Goal: Task Accomplishment & Management: Use online tool/utility

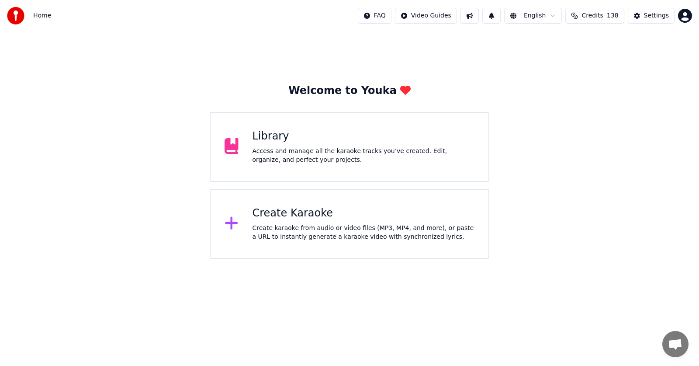
click at [298, 210] on div "Create Karaoke" at bounding box center [364, 213] width 222 height 14
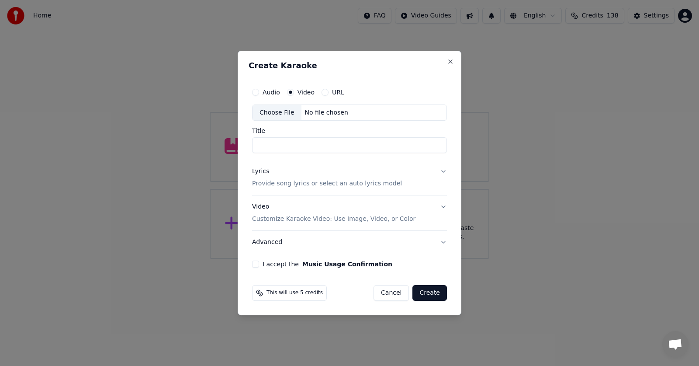
click at [278, 111] on div "Choose File" at bounding box center [277, 113] width 49 height 16
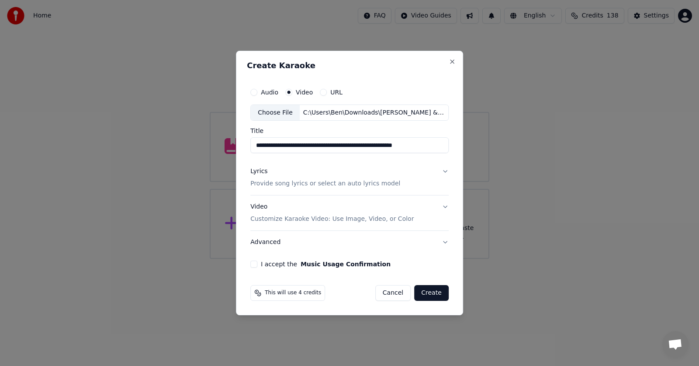
click at [332, 146] on input "**********" at bounding box center [349, 146] width 198 height 16
click at [314, 144] on input "**********" at bounding box center [349, 146] width 198 height 16
type input "**********"
click at [265, 206] on div "Video Customize Karaoke Video: Use Image, Video, or Color" at bounding box center [331, 213] width 163 height 21
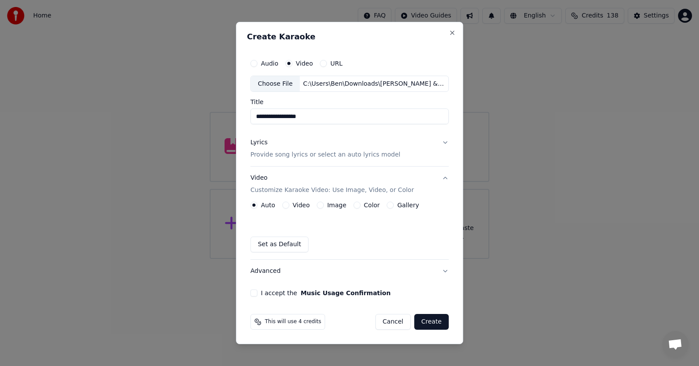
click at [288, 203] on button "Video" at bounding box center [285, 205] width 7 height 7
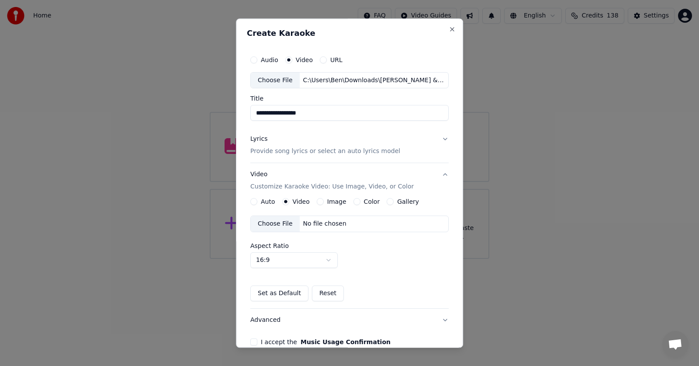
click at [273, 222] on div "Choose File" at bounding box center [275, 224] width 49 height 16
click at [263, 139] on div "Lyrics" at bounding box center [258, 139] width 17 height 9
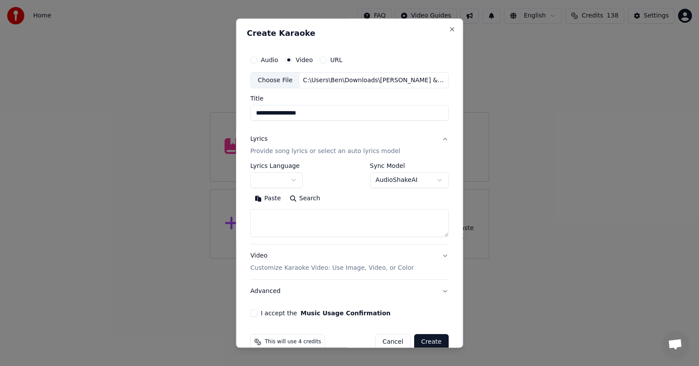
click at [291, 181] on button "button" at bounding box center [276, 181] width 52 height 16
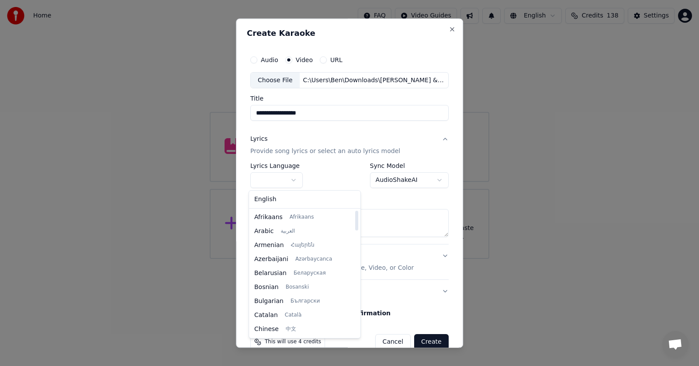
click at [354, 248] on div at bounding box center [356, 273] width 4 height 126
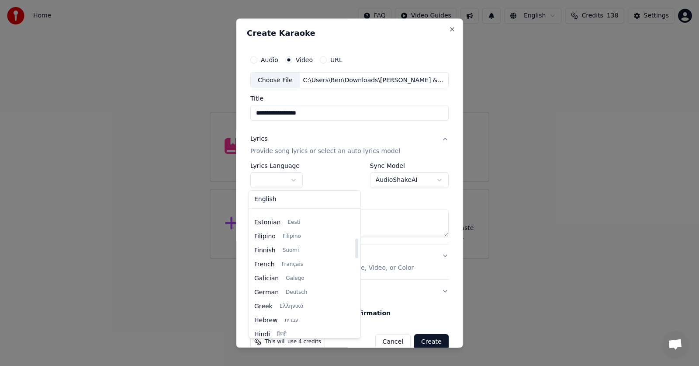
scroll to position [65, 0]
click at [354, 231] on div at bounding box center [356, 273] width 4 height 126
select select "**"
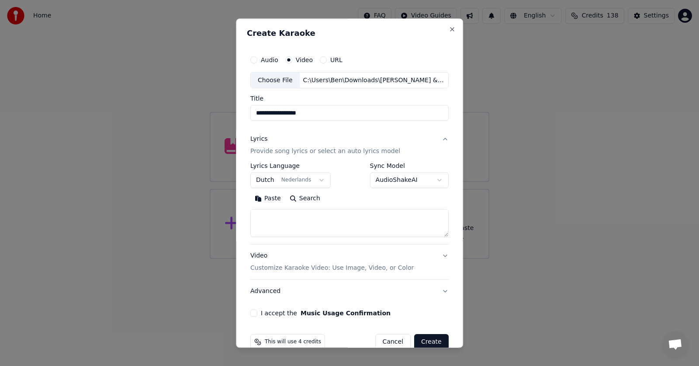
click at [259, 214] on textarea at bounding box center [349, 223] width 198 height 28
paste textarea "**********"
click at [328, 198] on button "Expand" at bounding box center [344, 199] width 41 height 14
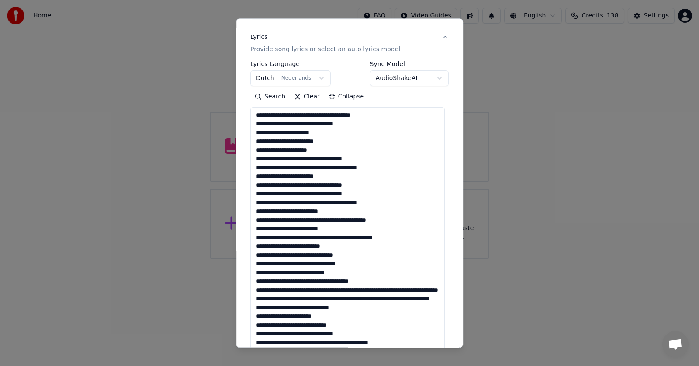
scroll to position [109, 0]
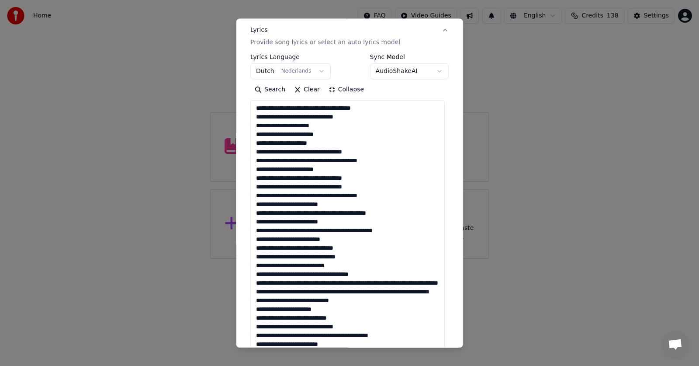
click at [288, 159] on textarea at bounding box center [347, 349] width 195 height 496
click at [274, 186] on textarea at bounding box center [347, 349] width 195 height 496
click at [293, 185] on textarea at bounding box center [347, 349] width 195 height 496
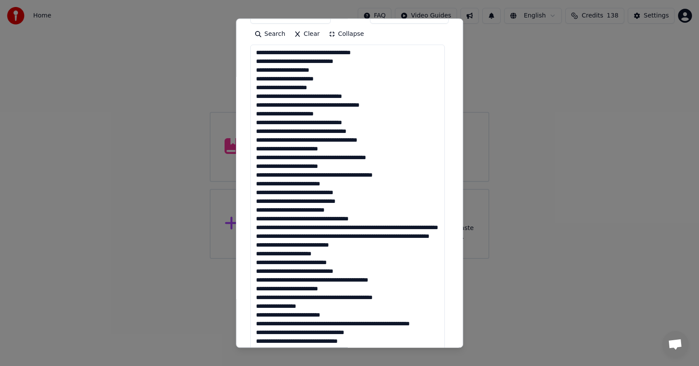
scroll to position [167, 0]
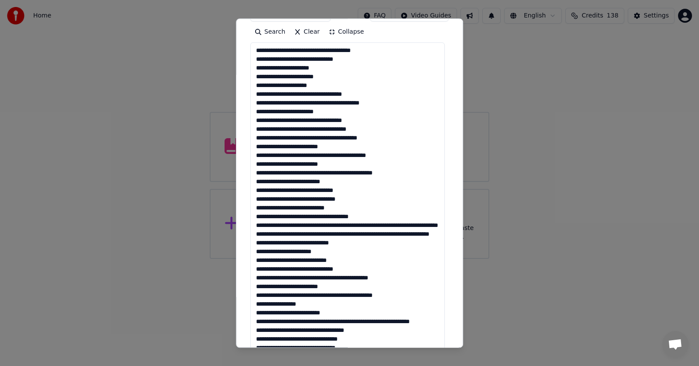
click at [351, 189] on textarea at bounding box center [347, 291] width 195 height 496
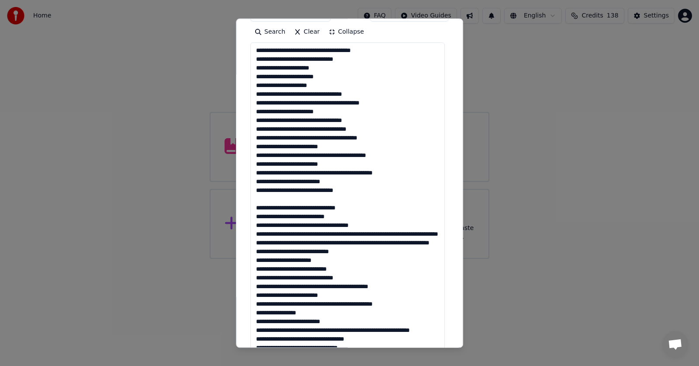
click at [257, 215] on textarea at bounding box center [347, 291] width 195 height 496
click at [256, 226] on textarea at bounding box center [347, 291] width 195 height 496
click at [257, 224] on textarea at bounding box center [347, 291] width 195 height 496
click at [256, 232] on textarea at bounding box center [347, 291] width 195 height 496
click at [379, 233] on textarea at bounding box center [347, 291] width 195 height 496
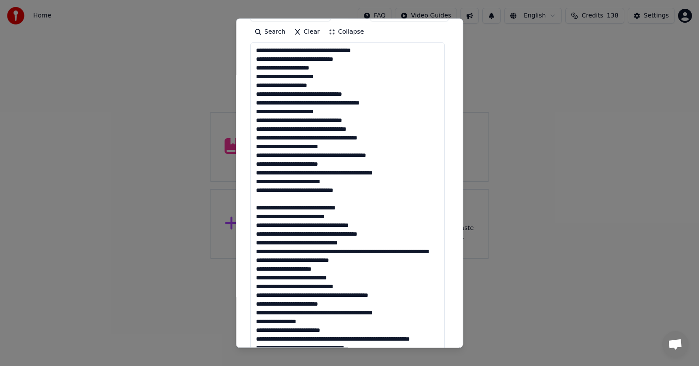
click at [256, 250] on textarea at bounding box center [347, 291] width 195 height 496
click at [359, 250] on textarea at bounding box center [347, 291] width 195 height 496
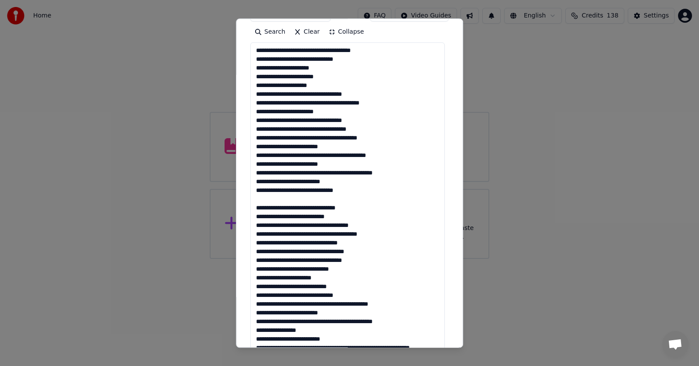
click at [257, 270] on textarea at bounding box center [347, 291] width 195 height 496
click at [266, 278] on textarea at bounding box center [347, 291] width 195 height 496
click at [257, 285] on textarea at bounding box center [347, 291] width 195 height 496
click at [341, 284] on textarea at bounding box center [347, 291] width 195 height 496
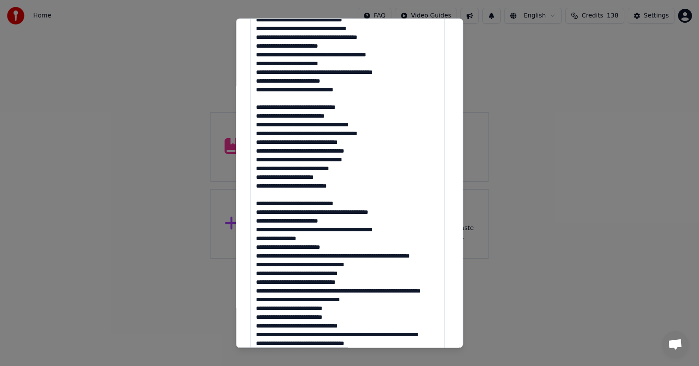
scroll to position [268, 0]
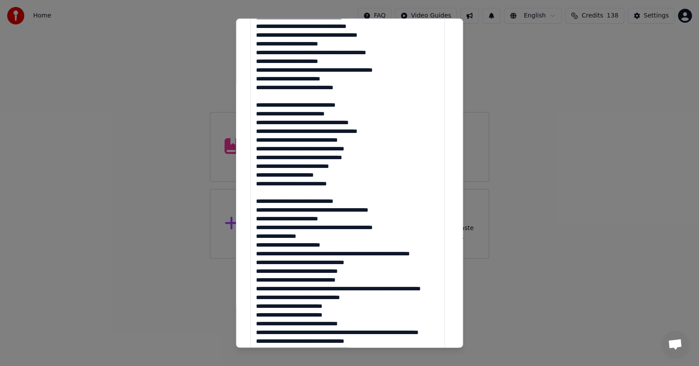
click at [331, 254] on textarea at bounding box center [347, 189] width 195 height 496
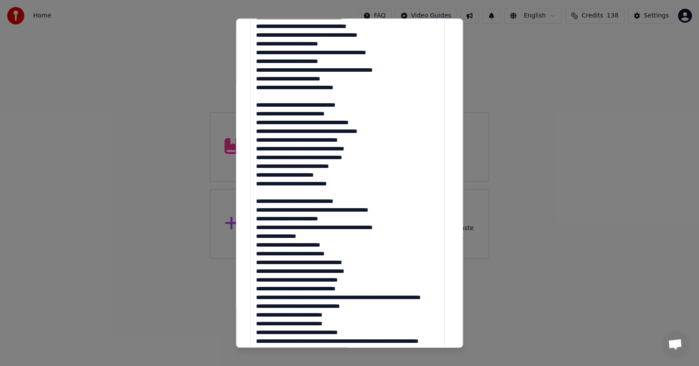
click at [257, 269] on textarea at bounding box center [347, 189] width 195 height 496
click at [259, 278] on textarea at bounding box center [347, 189] width 195 height 496
click at [257, 287] on textarea at bounding box center [347, 189] width 195 height 496
click at [358, 296] on textarea at bounding box center [347, 189] width 195 height 496
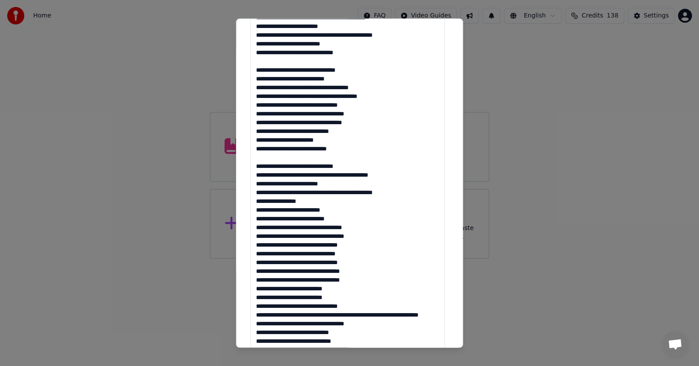
scroll to position [330, 0]
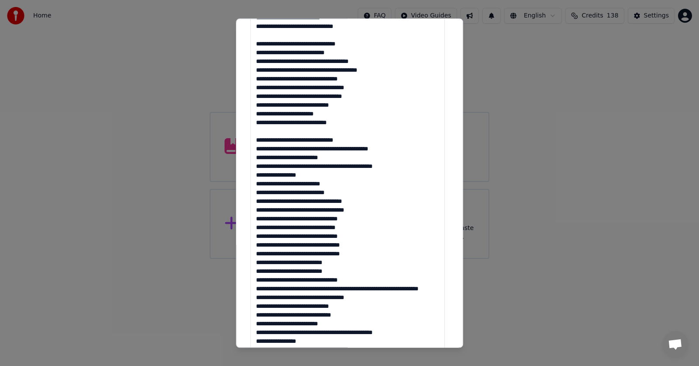
click at [308, 263] on textarea at bounding box center [347, 128] width 195 height 496
click at [378, 289] on textarea at bounding box center [347, 128] width 195 height 496
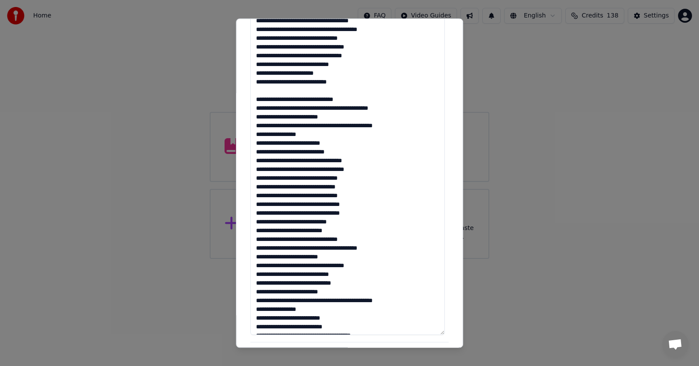
scroll to position [401, 0]
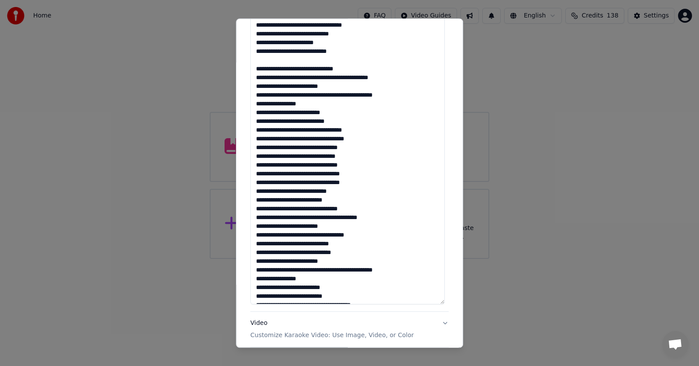
click at [330, 261] on textarea at bounding box center [347, 57] width 195 height 496
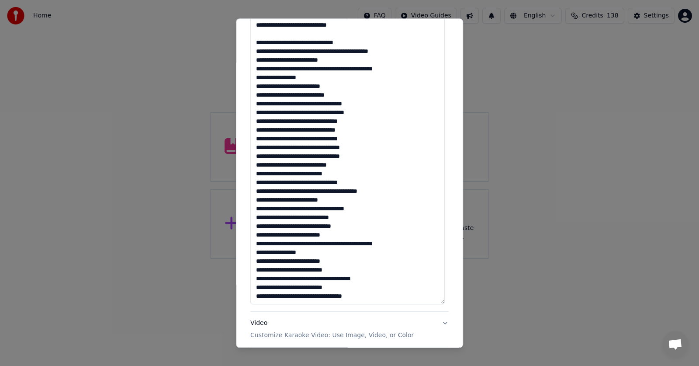
click at [357, 295] on textarea at bounding box center [347, 57] width 195 height 496
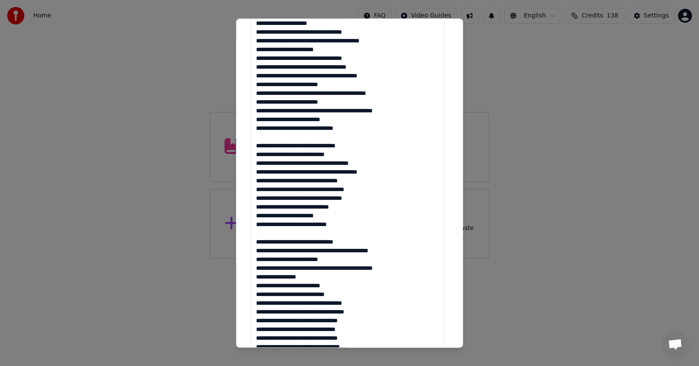
scroll to position [201, 0]
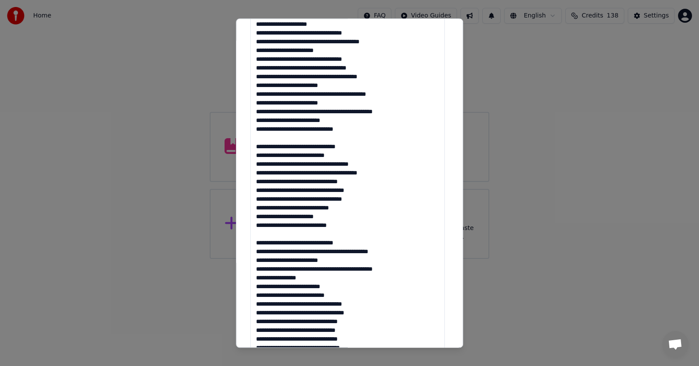
click at [329, 101] on textarea at bounding box center [347, 257] width 195 height 496
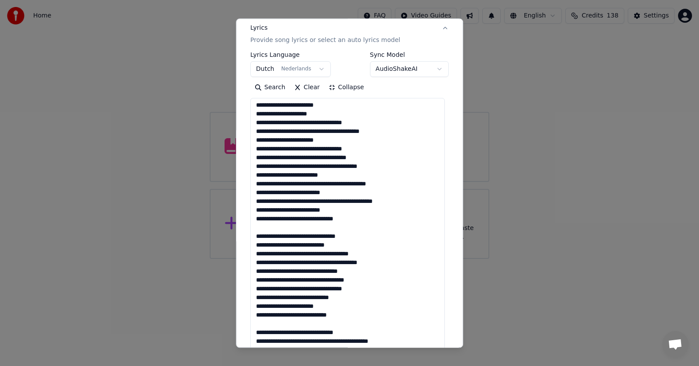
scroll to position [110, 0]
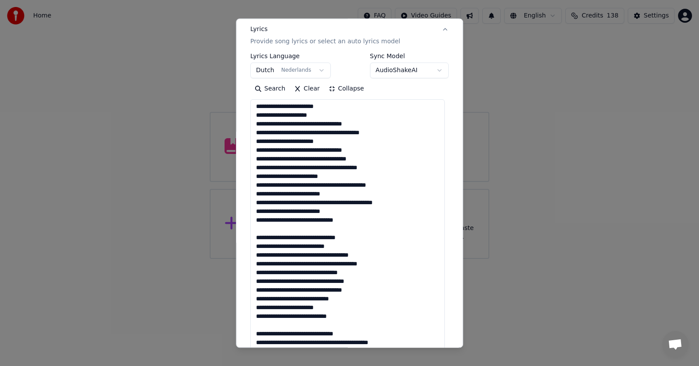
click at [328, 210] on textarea at bounding box center [347, 348] width 195 height 496
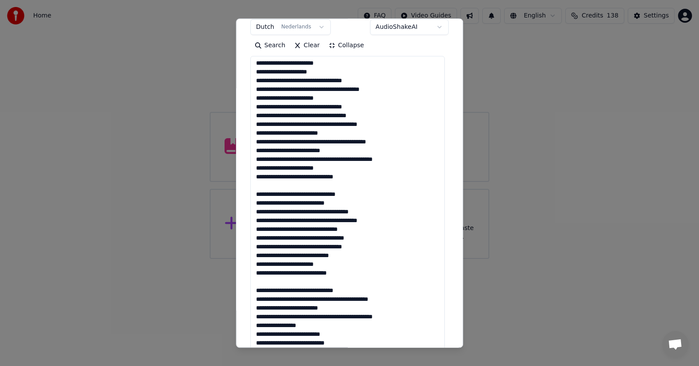
scroll to position [187, 0]
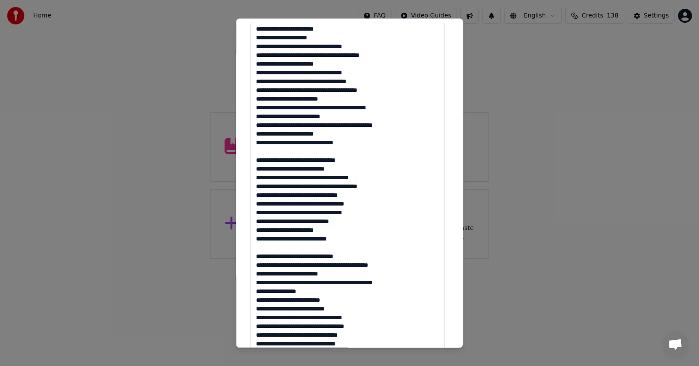
click at [352, 223] on textarea at bounding box center [347, 270] width 195 height 496
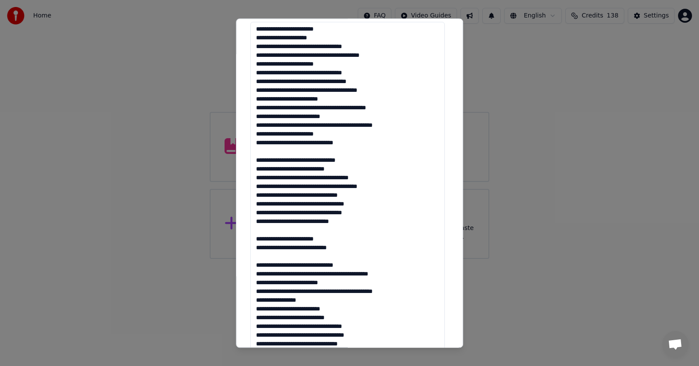
click at [341, 247] on textarea at bounding box center [347, 270] width 195 height 496
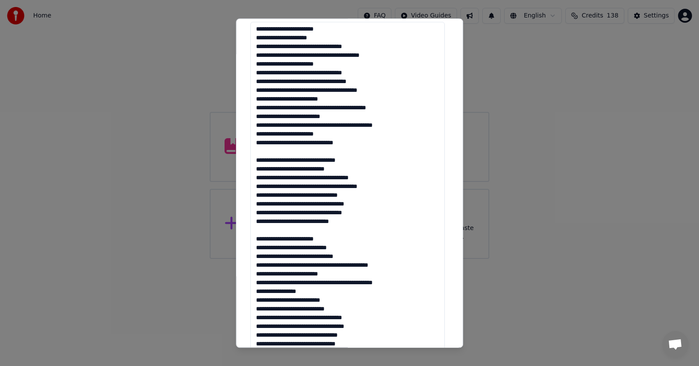
click at [386, 265] on textarea at bounding box center [347, 270] width 195 height 496
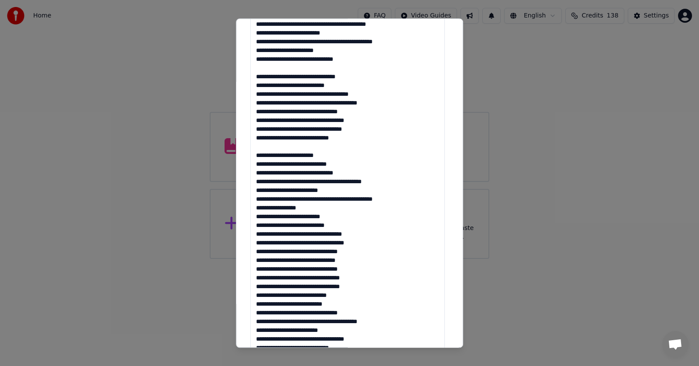
scroll to position [276, 0]
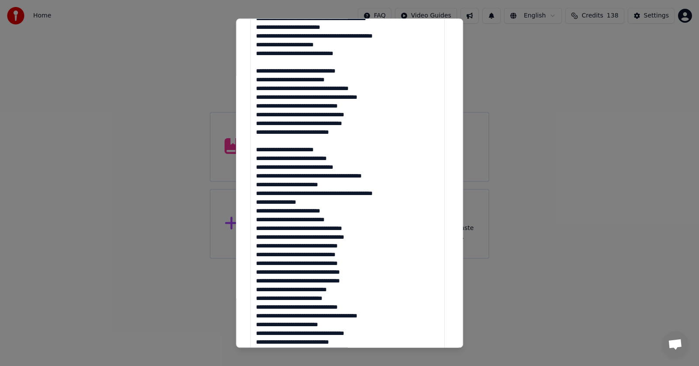
click at [340, 209] on textarea at bounding box center [347, 181] width 195 height 496
click at [255, 253] on textarea at bounding box center [347, 181] width 195 height 496
click at [358, 243] on textarea at bounding box center [347, 181] width 195 height 496
click at [262, 254] on textarea at bounding box center [347, 181] width 195 height 496
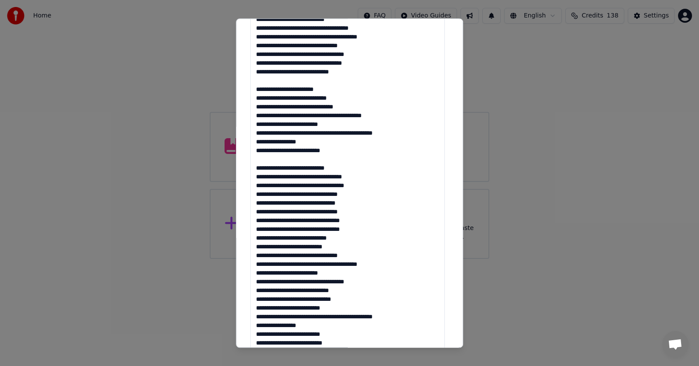
scroll to position [347, 0]
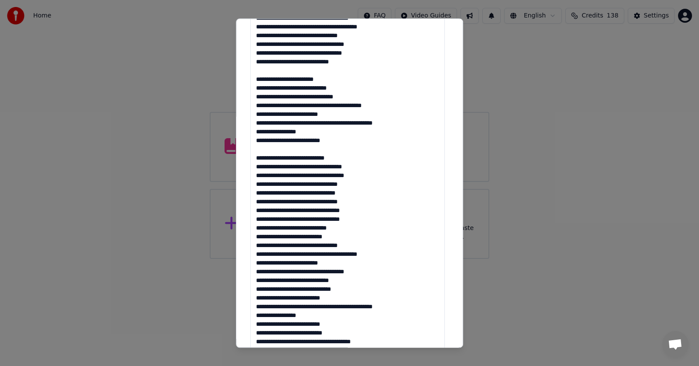
click at [348, 289] on textarea at bounding box center [347, 111] width 195 height 496
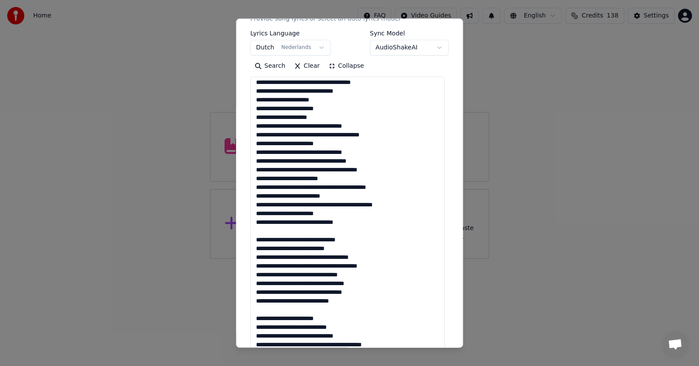
scroll to position [0, 0]
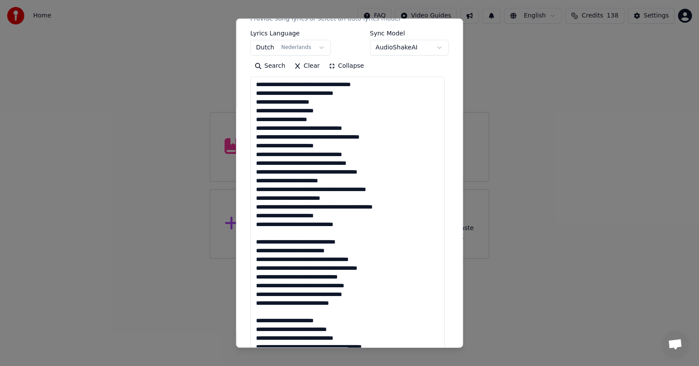
click at [333, 119] on textarea at bounding box center [347, 325] width 195 height 496
click at [327, 119] on textarea at bounding box center [347, 325] width 195 height 496
click at [341, 173] on textarea at bounding box center [347, 325] width 195 height 496
click at [300, 207] on textarea at bounding box center [347, 325] width 195 height 496
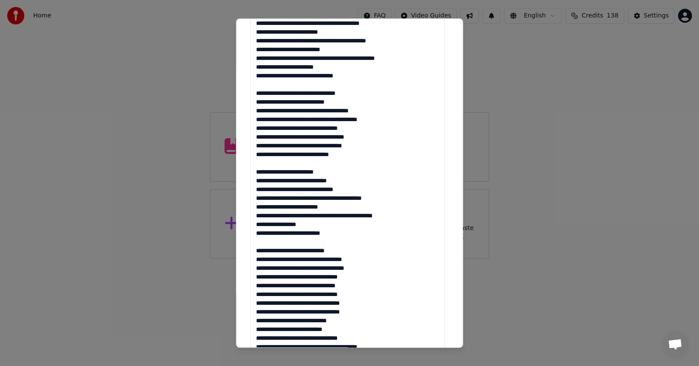
scroll to position [284, 0]
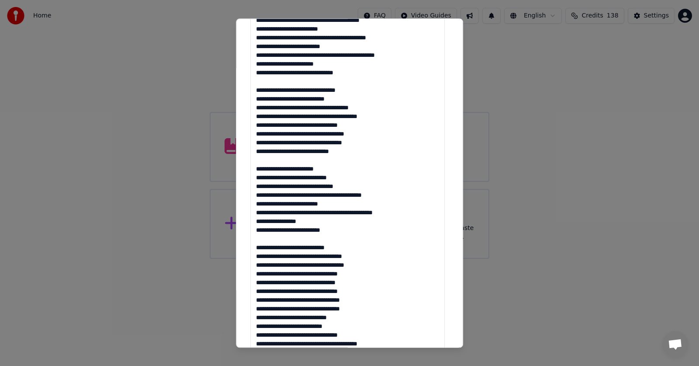
click at [307, 194] on textarea at bounding box center [347, 173] width 195 height 496
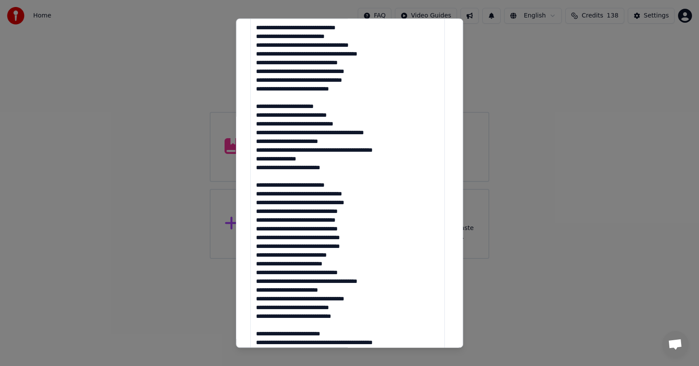
scroll to position [349, 0]
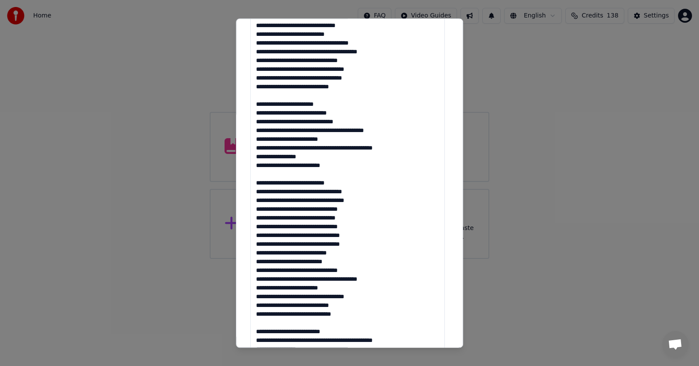
click at [358, 226] on textarea at bounding box center [347, 109] width 195 height 496
click at [269, 236] on textarea at bounding box center [347, 109] width 195 height 496
type textarea "**********"
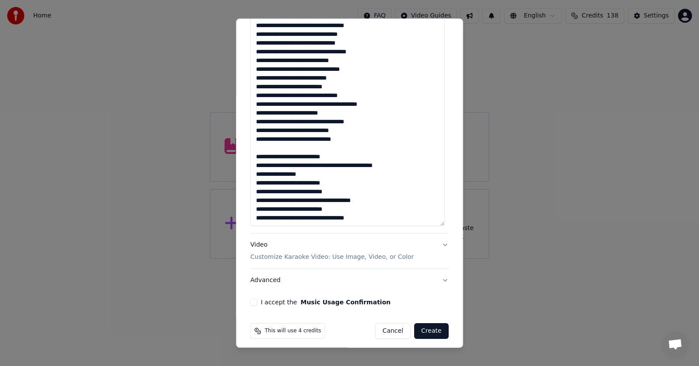
scroll to position [485, 0]
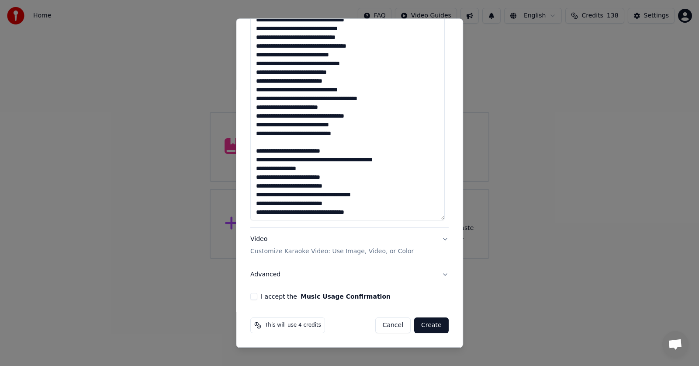
click at [291, 252] on p "Customize Karaoke Video: Use Image, Video, or Color" at bounding box center [331, 251] width 163 height 9
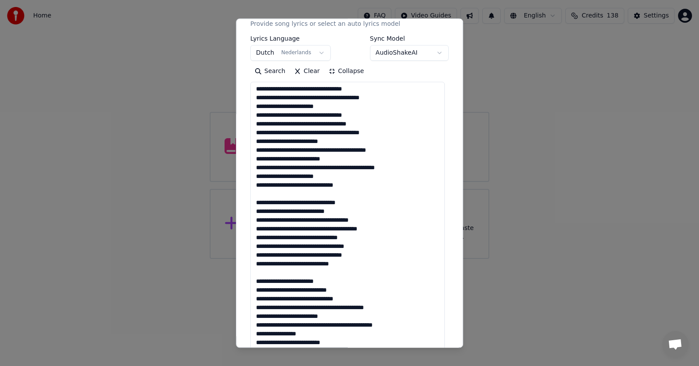
scroll to position [46, 0]
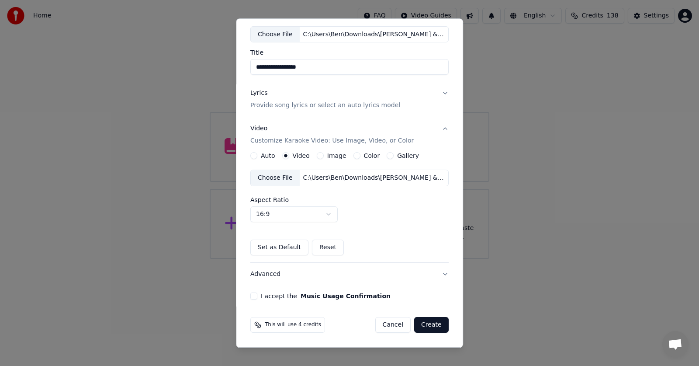
click at [251, 294] on button "I accept the Music Usage Confirmation" at bounding box center [253, 296] width 7 height 7
click at [426, 323] on button "Create" at bounding box center [431, 325] width 35 height 16
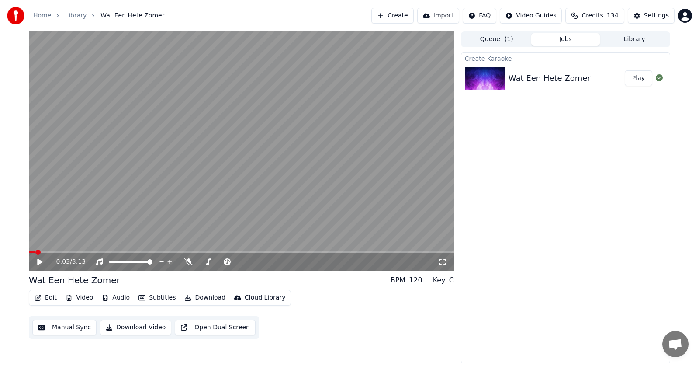
click at [35, 251] on span at bounding box center [32, 252] width 7 height 2
click at [32, 252] on span at bounding box center [32, 252] width 7 height 2
click at [38, 259] on icon at bounding box center [39, 262] width 5 height 6
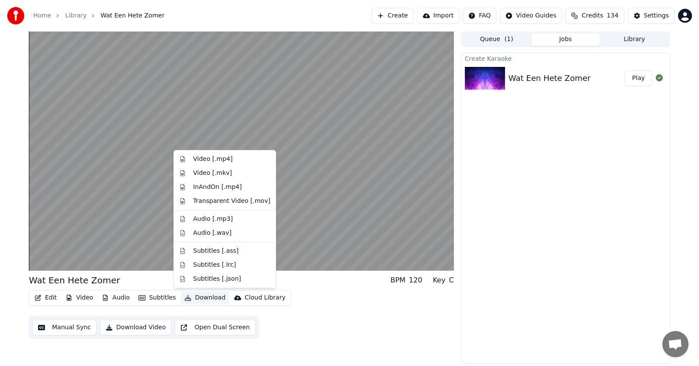
click at [201, 295] on button "Download" at bounding box center [205, 298] width 48 height 12
click at [206, 159] on div "Video [.mp4]" at bounding box center [212, 159] width 39 height 9
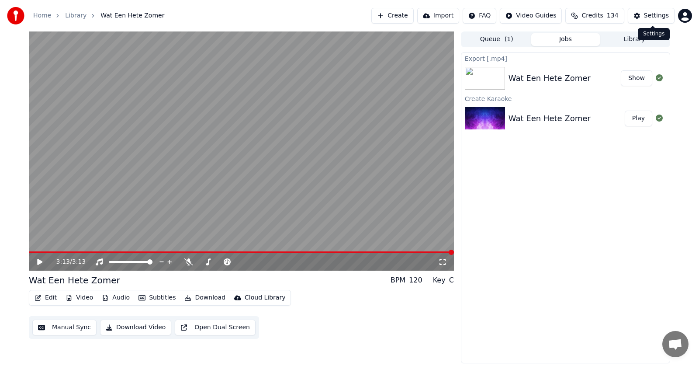
click at [654, 13] on div "Settings" at bounding box center [656, 15] width 25 height 9
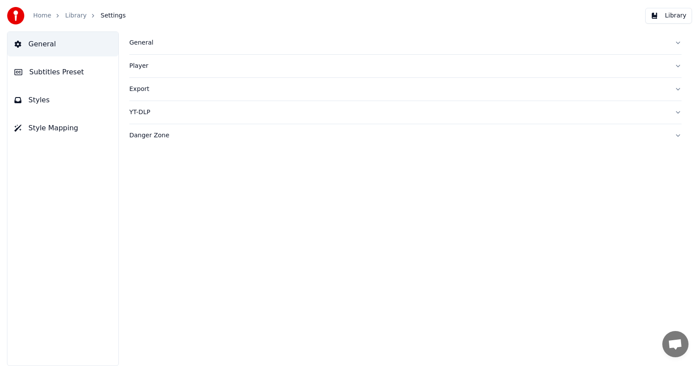
click at [63, 75] on span "Subtitles Preset" at bounding box center [56, 72] width 55 height 10
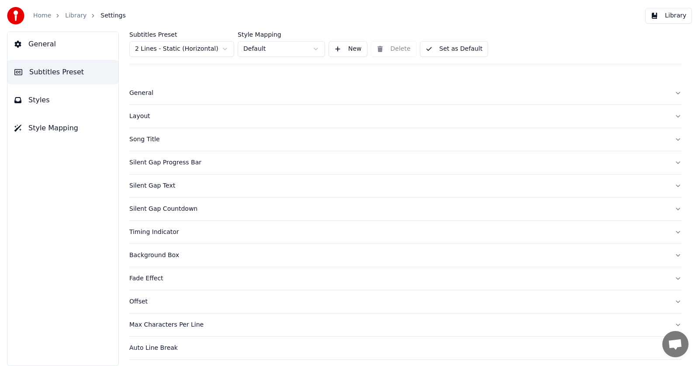
click at [139, 120] on div "Layout" at bounding box center [398, 116] width 539 height 9
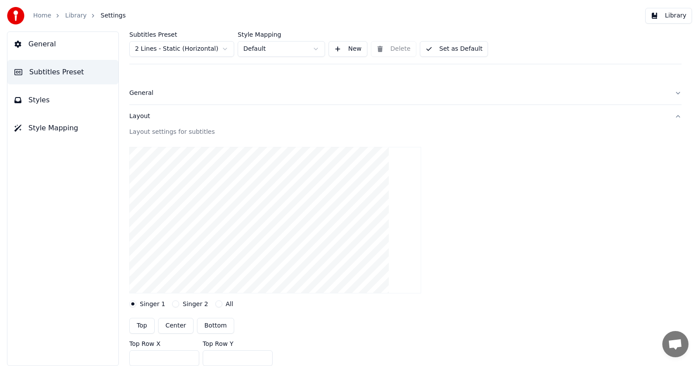
click at [443, 49] on button "Set as Default" at bounding box center [454, 49] width 69 height 16
click at [671, 17] on button "Library" at bounding box center [669, 16] width 47 height 16
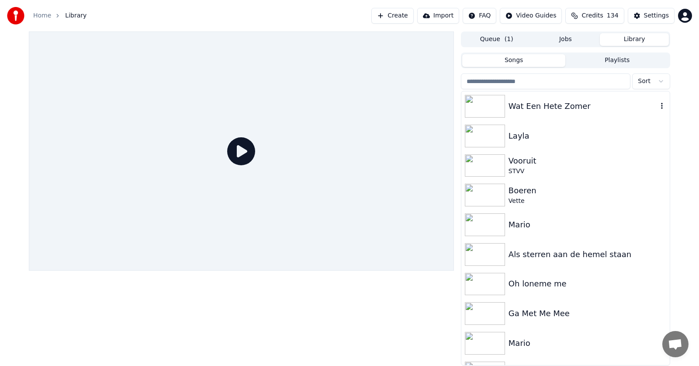
click at [518, 105] on div "Wat Een Hete Zomer" at bounding box center [583, 106] width 149 height 12
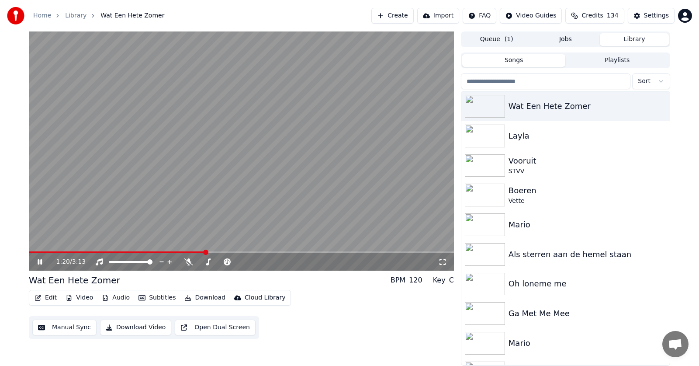
click at [141, 250] on video at bounding box center [241, 150] width 425 height 239
click at [142, 252] on span at bounding box center [117, 252] width 177 height 2
click at [41, 261] on icon at bounding box center [39, 262] width 5 height 6
click at [202, 295] on button "Download" at bounding box center [205, 298] width 48 height 12
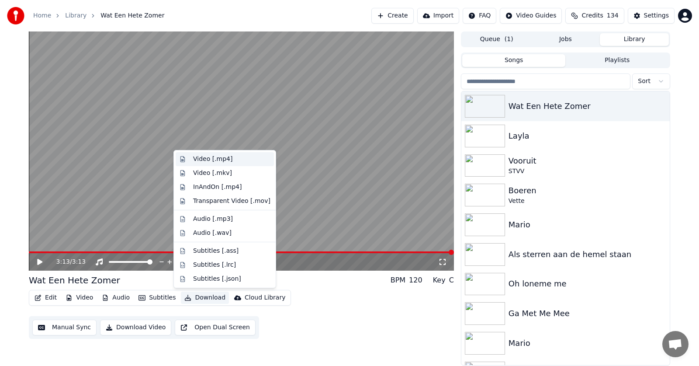
click at [213, 157] on div "Video [.mp4]" at bounding box center [212, 159] width 39 height 9
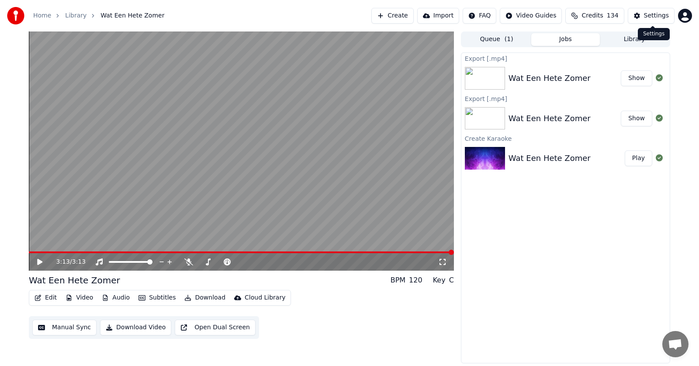
click at [645, 17] on button "Settings" at bounding box center [651, 16] width 47 height 16
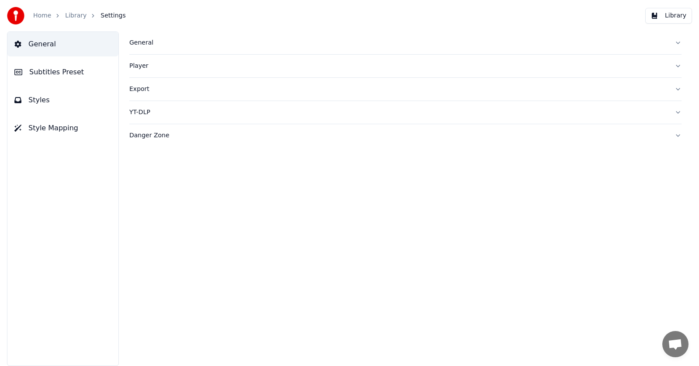
click at [76, 74] on span "Subtitles Preset" at bounding box center [56, 72] width 55 height 10
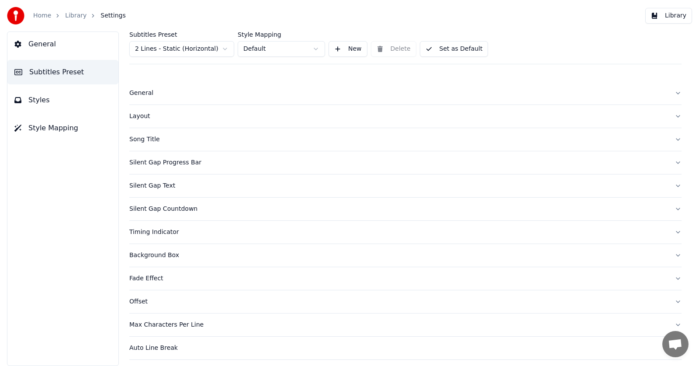
click at [140, 94] on div "General" at bounding box center [398, 93] width 539 height 9
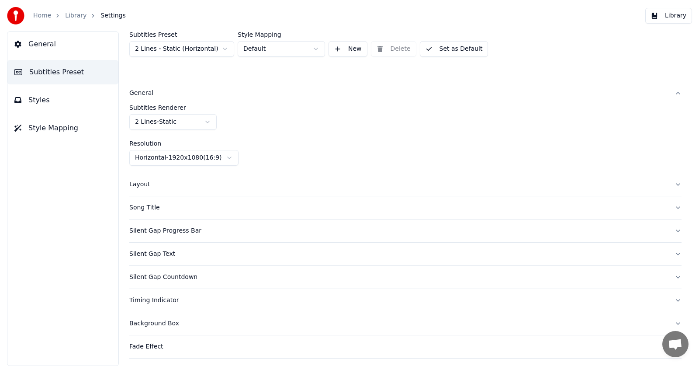
click at [140, 92] on div "General" at bounding box center [398, 93] width 539 height 9
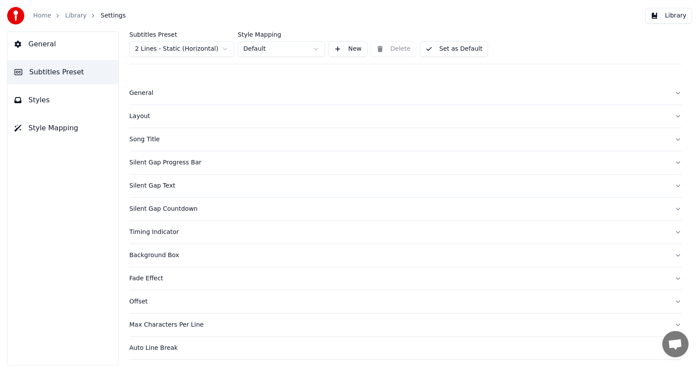
click at [139, 115] on div "Layout" at bounding box center [398, 116] width 539 height 9
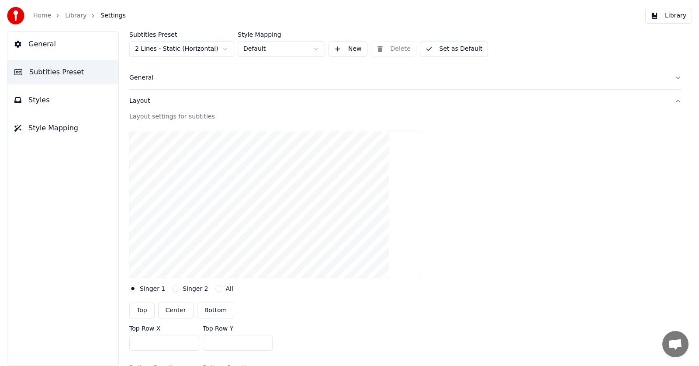
scroll to position [14, 0]
click at [141, 98] on div "Layout" at bounding box center [398, 101] width 539 height 9
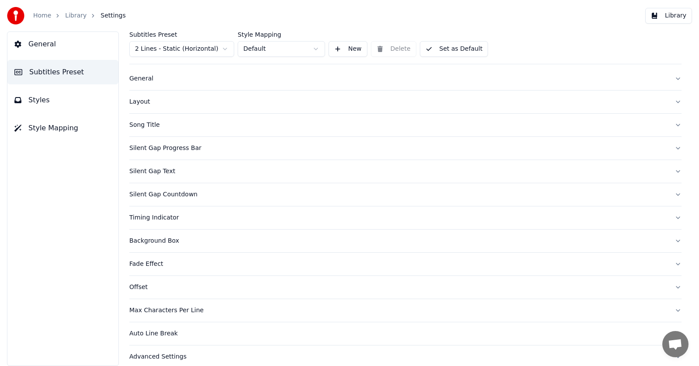
click at [142, 291] on div "Offset" at bounding box center [398, 287] width 539 height 9
click at [135, 288] on div "Offset" at bounding box center [398, 287] width 539 height 9
click at [144, 311] on div "Max Characters Per Line" at bounding box center [398, 310] width 539 height 9
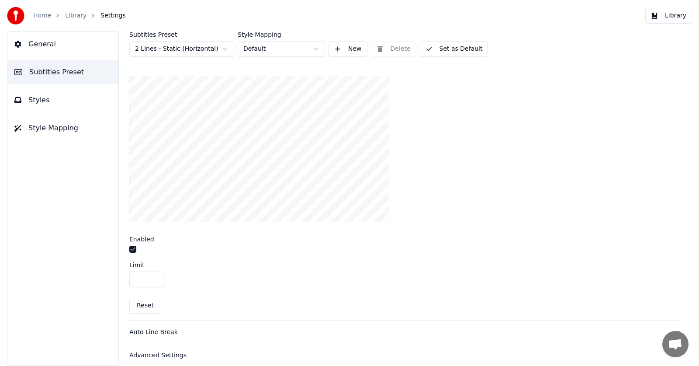
scroll to position [282, 0]
click at [156, 274] on input "**" at bounding box center [146, 277] width 35 height 16
click at [155, 272] on input "**" at bounding box center [146, 277] width 35 height 16
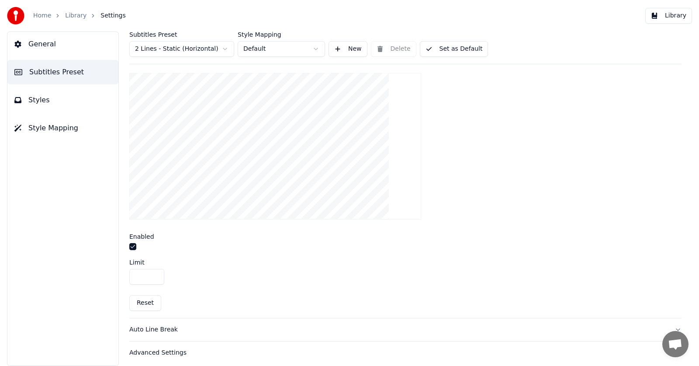
click at [155, 272] on input "**" at bounding box center [146, 277] width 35 height 16
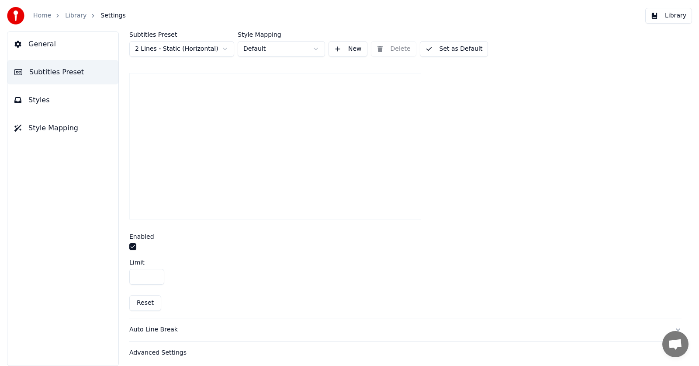
click at [155, 272] on input "**" at bounding box center [146, 277] width 35 height 16
type input "**"
click at [155, 272] on input "**" at bounding box center [146, 277] width 35 height 16
click at [160, 345] on div "Advanced Settings" at bounding box center [398, 348] width 539 height 9
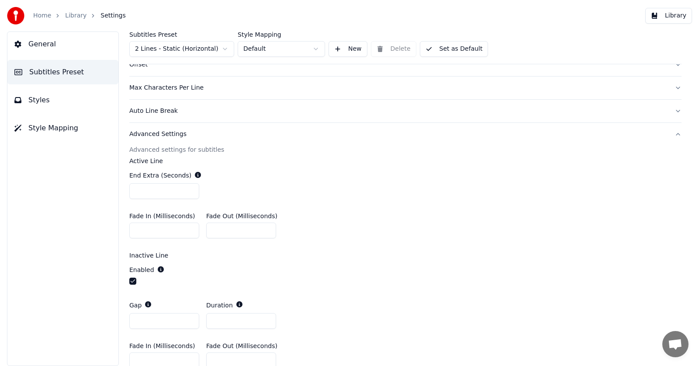
scroll to position [236, 0]
drag, startPoint x: 691, startPoint y: 166, endPoint x: 690, endPoint y: 154, distance: 11.9
click at [690, 154] on div "Subtitles Preset 2 Lines - Static (Horizontal) Style Mapping Default New Delete…" at bounding box center [405, 198] width 587 height 334
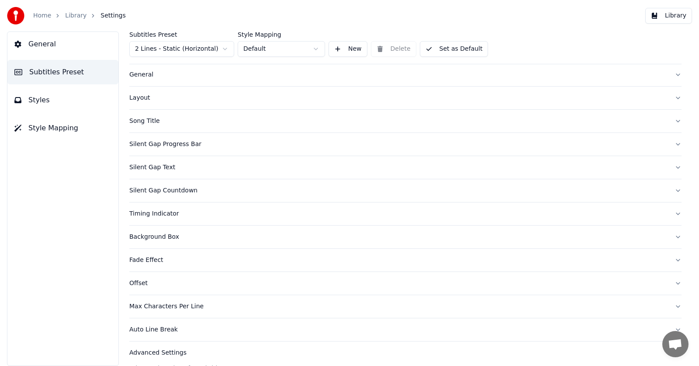
scroll to position [28, 0]
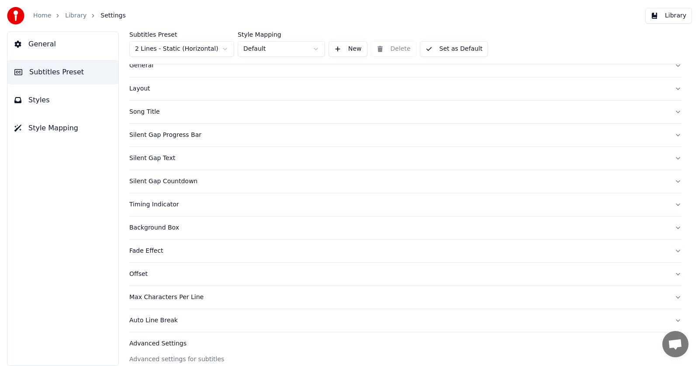
click at [147, 157] on div "Silent Gap Text" at bounding box center [398, 158] width 539 height 9
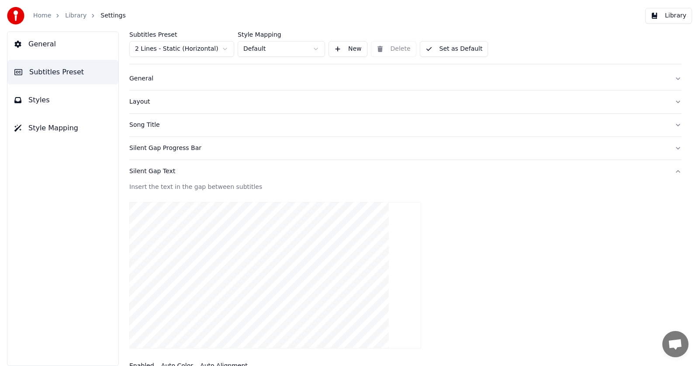
scroll to position [10, 0]
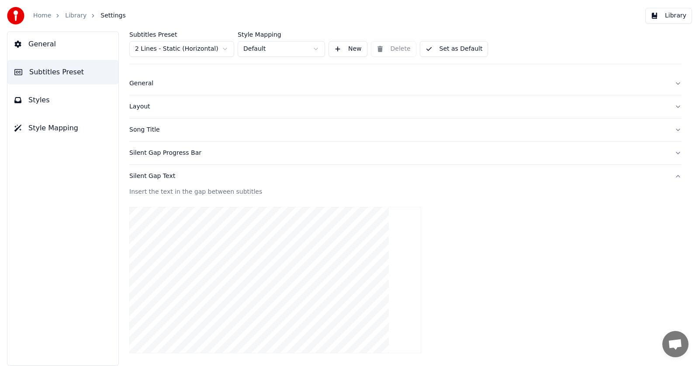
click at [169, 155] on div "Silent Gap Progress Bar" at bounding box center [398, 153] width 539 height 9
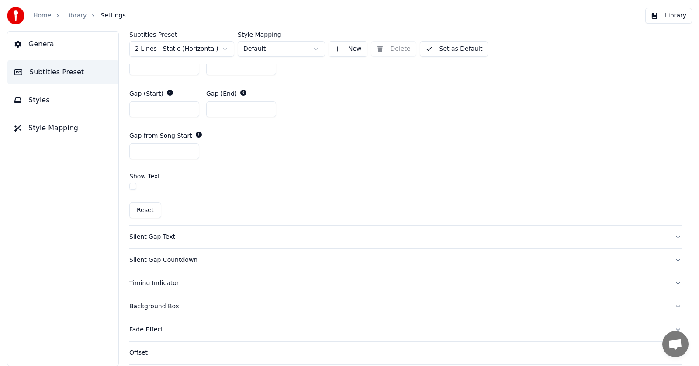
scroll to position [476, 0]
click at [157, 233] on div "Silent Gap Text" at bounding box center [398, 235] width 539 height 9
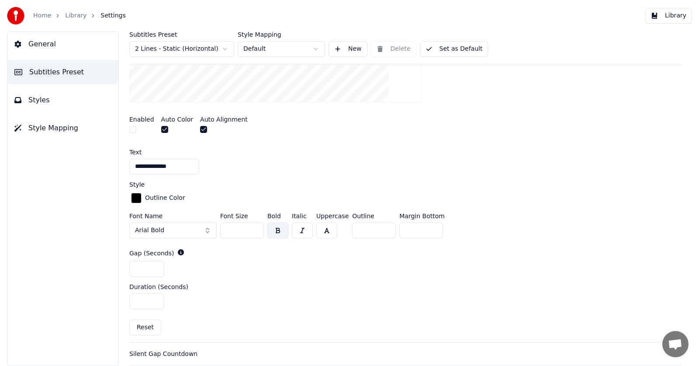
scroll to position [258, 0]
drag, startPoint x: 687, startPoint y: 153, endPoint x: 687, endPoint y: 143, distance: 10.1
click at [687, 143] on div "**********" at bounding box center [405, 198] width 587 height 334
click at [325, 231] on button "button" at bounding box center [326, 230] width 21 height 16
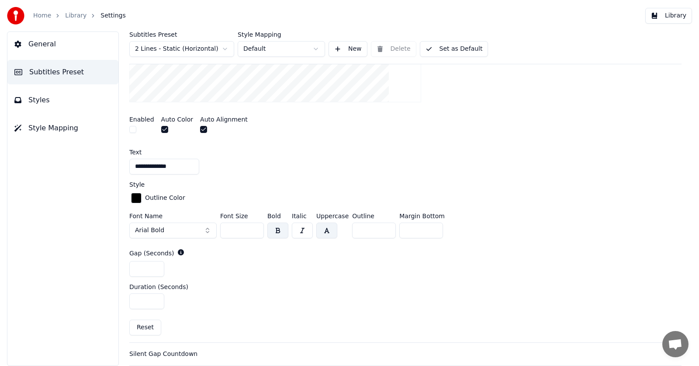
click at [326, 229] on button "button" at bounding box center [326, 230] width 21 height 16
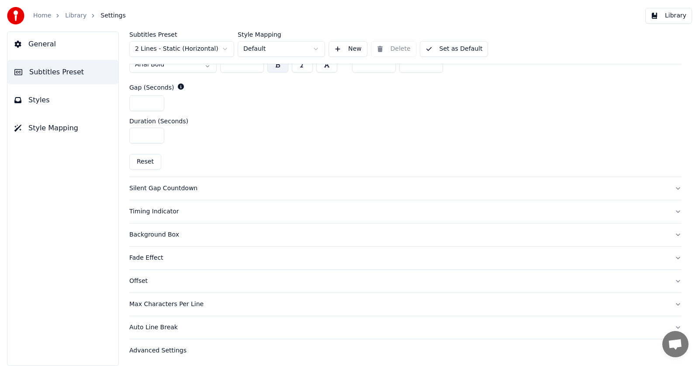
scroll to position [428, 0]
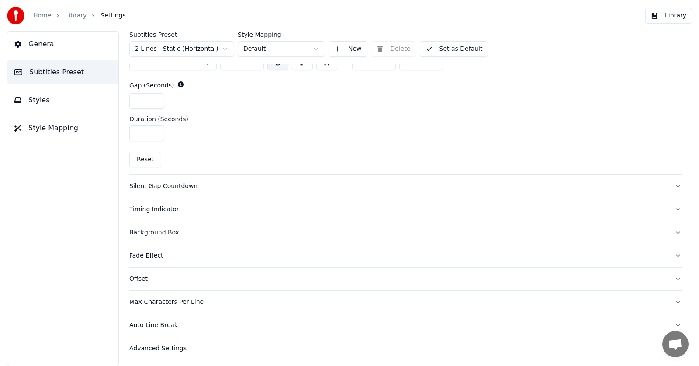
click at [136, 278] on div "Offset" at bounding box center [398, 278] width 539 height 9
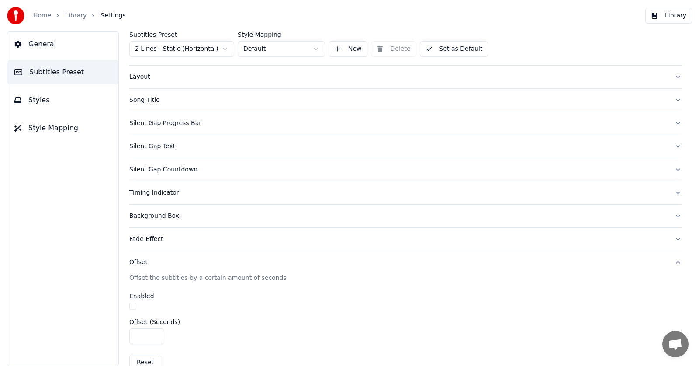
scroll to position [38, 0]
drag, startPoint x: 691, startPoint y: 167, endPoint x: 698, endPoint y: 202, distance: 35.7
click at [698, 202] on div "Subtitles Preset 2 Lines - Static (Horizontal) Style Mapping Default New Delete…" at bounding box center [405, 198] width 587 height 334
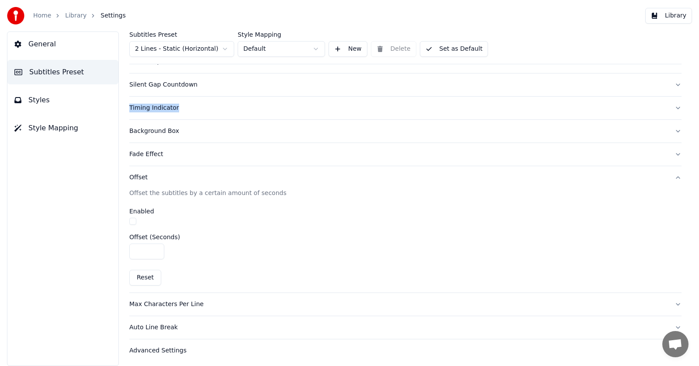
scroll to position [127, 0]
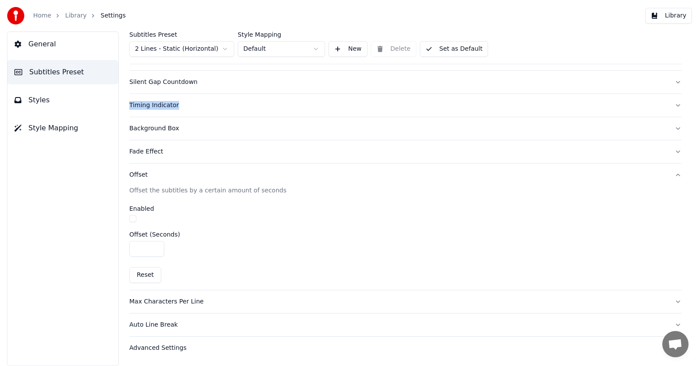
click at [153, 324] on div "Auto Line Break" at bounding box center [398, 324] width 539 height 9
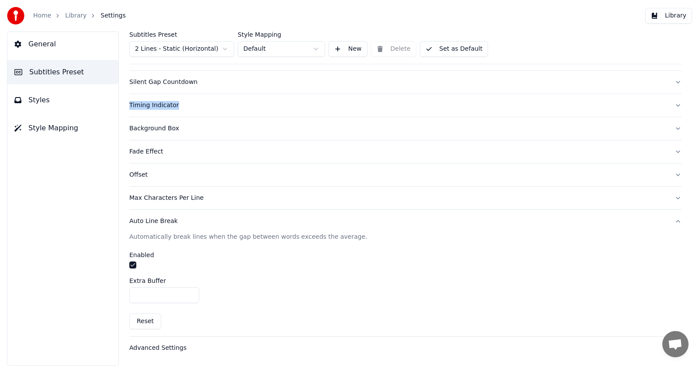
click at [174, 348] on div "Advanced Settings" at bounding box center [398, 348] width 539 height 9
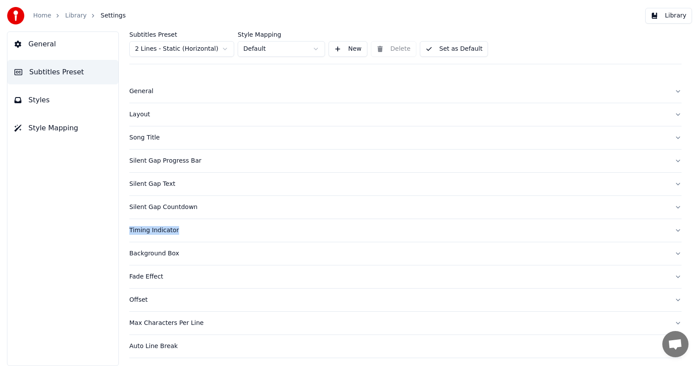
scroll to position [0, 0]
click at [35, 100] on span "Styles" at bounding box center [38, 100] width 21 height 10
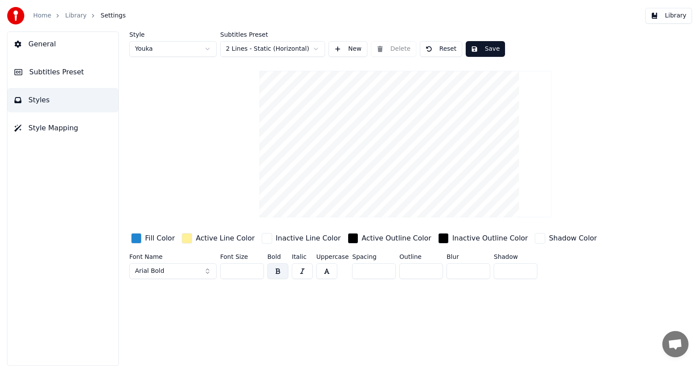
click at [135, 239] on div "button" at bounding box center [136, 238] width 10 height 10
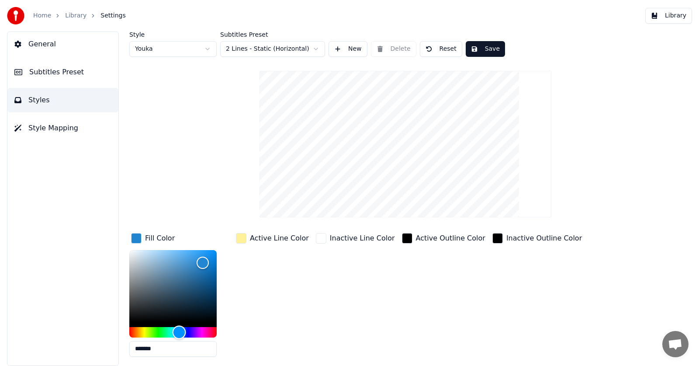
click at [205, 333] on div "Hue" at bounding box center [172, 332] width 87 height 10
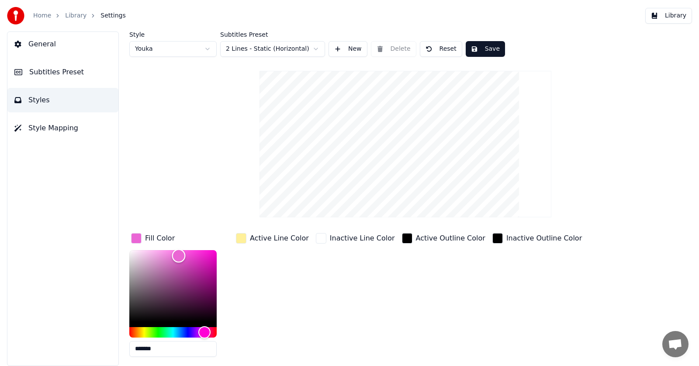
click at [179, 255] on div "Color" at bounding box center [172, 286] width 87 height 72
type input "*******"
click at [168, 255] on div "Color" at bounding box center [172, 286] width 87 height 72
click at [243, 239] on div "button" at bounding box center [241, 238] width 10 height 10
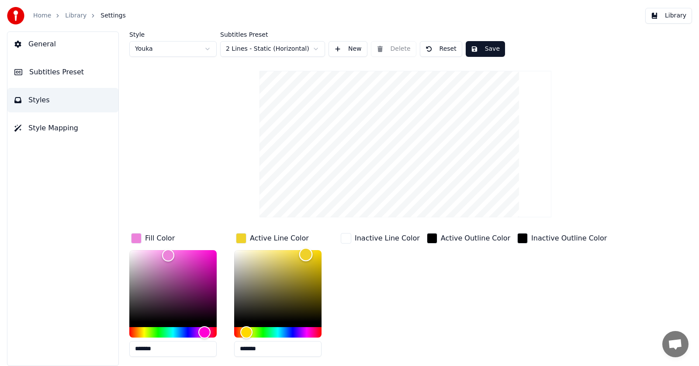
click at [306, 254] on div "Color" at bounding box center [277, 286] width 87 height 72
type input "*******"
click at [319, 254] on div "Color" at bounding box center [277, 286] width 87 height 72
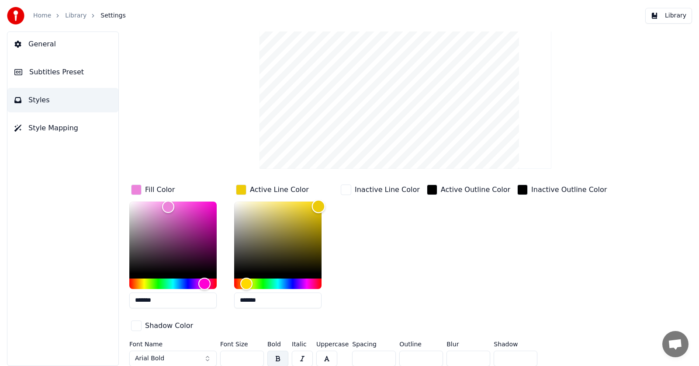
scroll to position [52, 0]
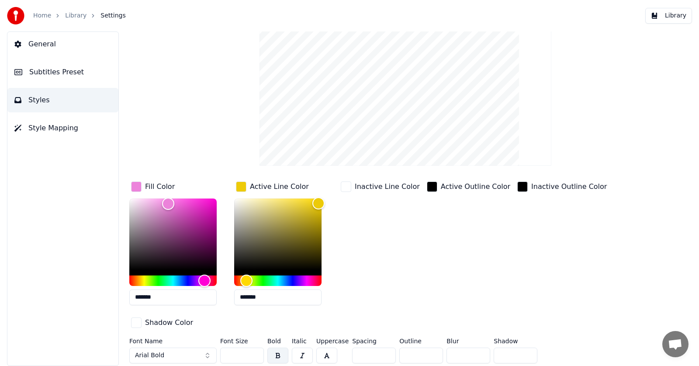
click at [254, 355] on input "**" at bounding box center [242, 355] width 44 height 16
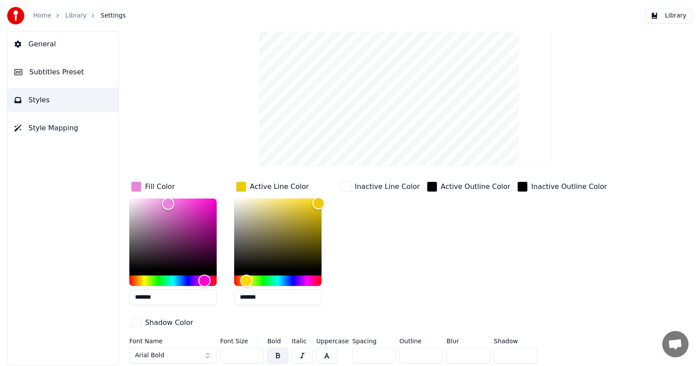
click at [254, 355] on input "**" at bounding box center [242, 355] width 44 height 16
type input "**"
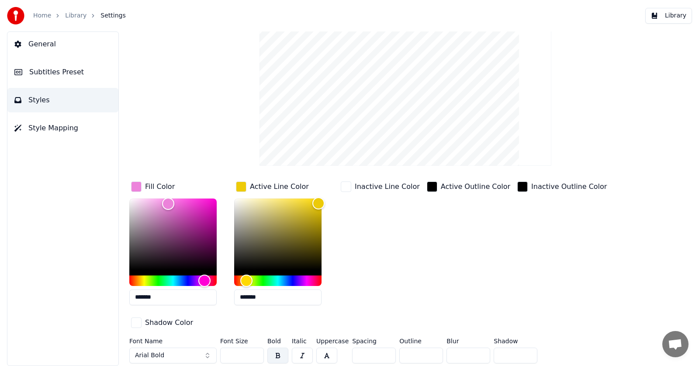
click at [254, 355] on input "**" at bounding box center [242, 355] width 44 height 16
click at [670, 19] on button "Library" at bounding box center [669, 16] width 47 height 16
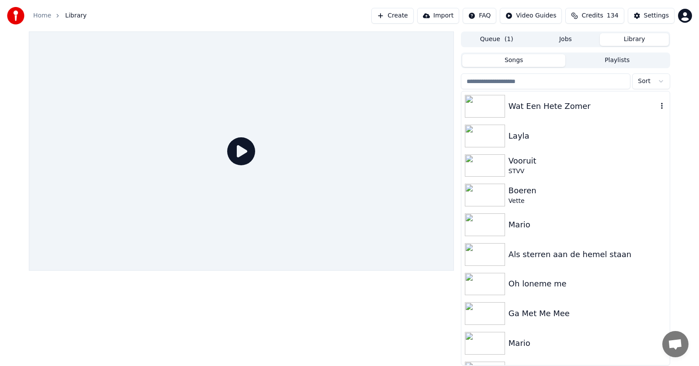
click at [521, 104] on div "Wat Een Hete Zomer" at bounding box center [583, 106] width 149 height 12
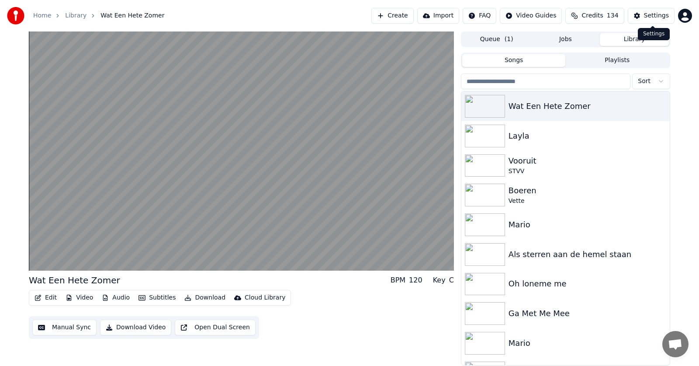
click at [656, 12] on div "Settings" at bounding box center [656, 15] width 25 height 9
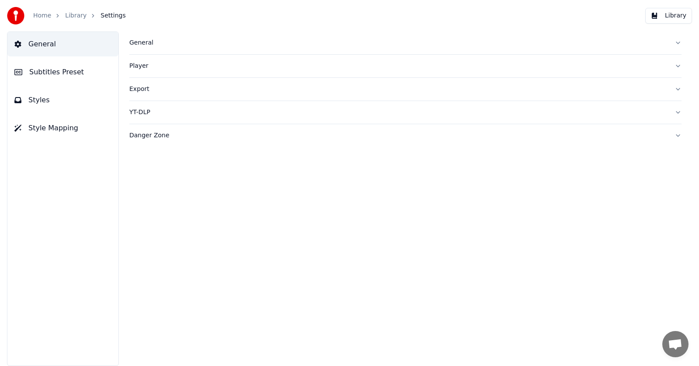
click at [67, 72] on span "Subtitles Preset" at bounding box center [56, 72] width 55 height 10
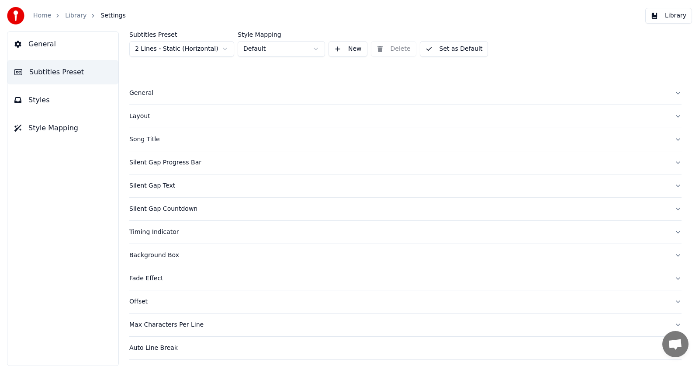
click at [38, 95] on span "Styles" at bounding box center [38, 100] width 21 height 10
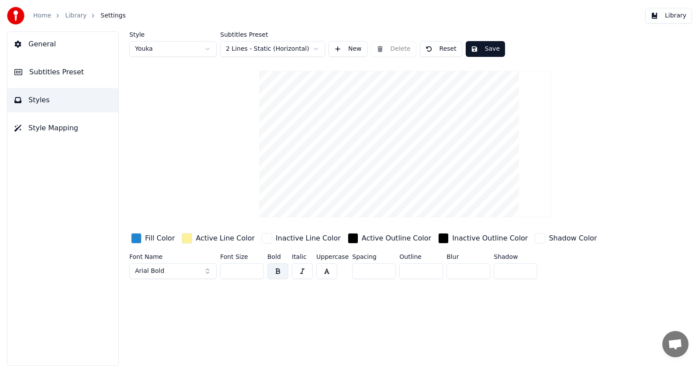
click at [139, 237] on div "button" at bounding box center [136, 238] width 10 height 10
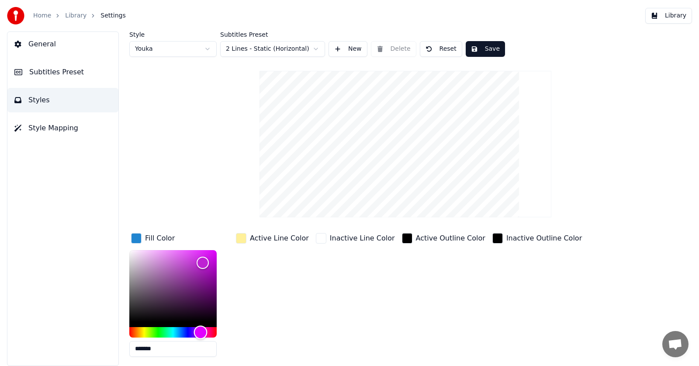
click at [201, 330] on div "Hue" at bounding box center [172, 332] width 87 height 10
type input "*******"
click at [212, 250] on div "Color" at bounding box center [172, 286] width 87 height 72
click at [261, 235] on div "Active Line Color" at bounding box center [279, 238] width 59 height 10
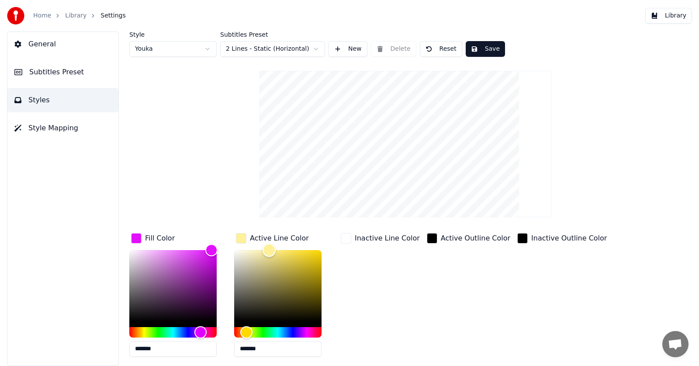
type input "*******"
click at [313, 251] on div "Color" at bounding box center [277, 286] width 87 height 72
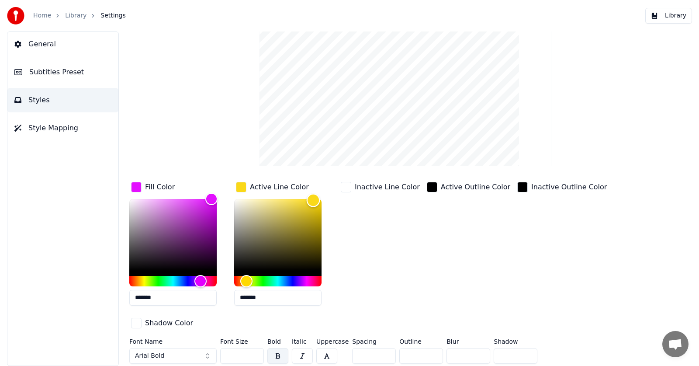
scroll to position [52, 0]
click at [254, 356] on input "**" at bounding box center [242, 355] width 44 height 16
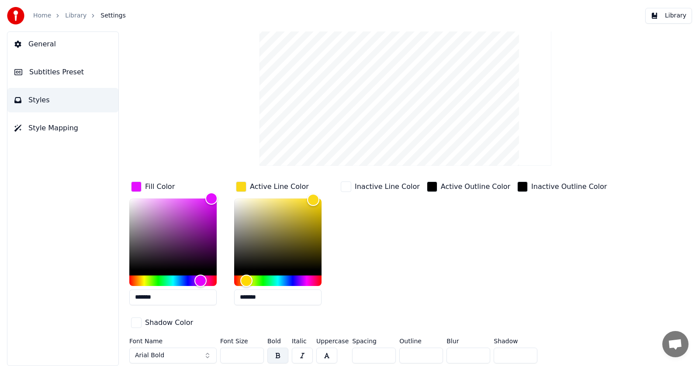
click at [254, 356] on input "**" at bounding box center [242, 355] width 44 height 16
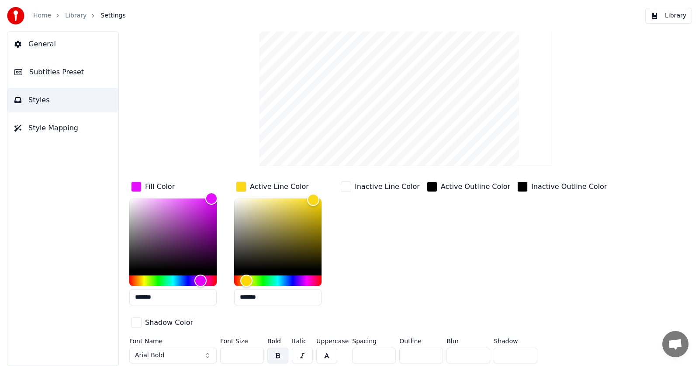
click at [254, 356] on input "**" at bounding box center [242, 355] width 44 height 16
type input "**"
click at [254, 356] on input "**" at bounding box center [242, 355] width 44 height 16
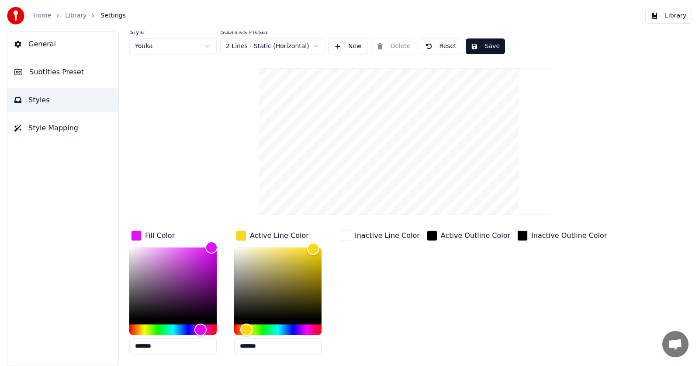
scroll to position [0, 0]
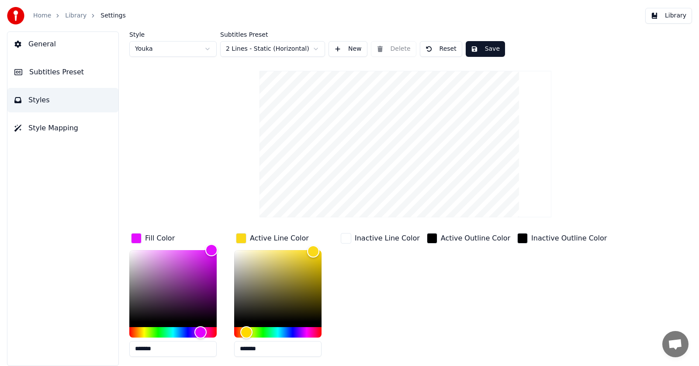
click at [488, 51] on button "Save" at bounding box center [485, 49] width 39 height 16
click at [69, 72] on span "Subtitles Preset" at bounding box center [56, 72] width 55 height 10
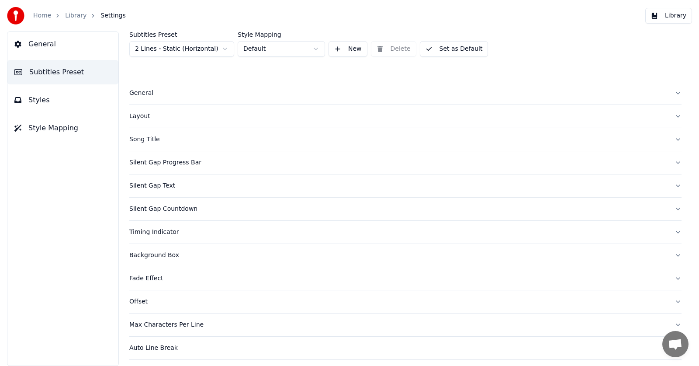
click at [175, 323] on div "Max Characters Per Line" at bounding box center [398, 324] width 539 height 9
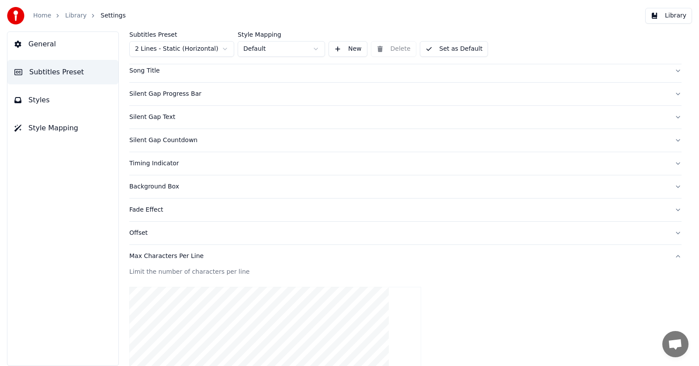
scroll to position [67, 0]
click at [451, 49] on button "Set as Default" at bounding box center [454, 49] width 69 height 16
click at [442, 49] on button "Done" at bounding box center [441, 49] width 42 height 16
click at [669, 12] on button "Library" at bounding box center [669, 16] width 47 height 16
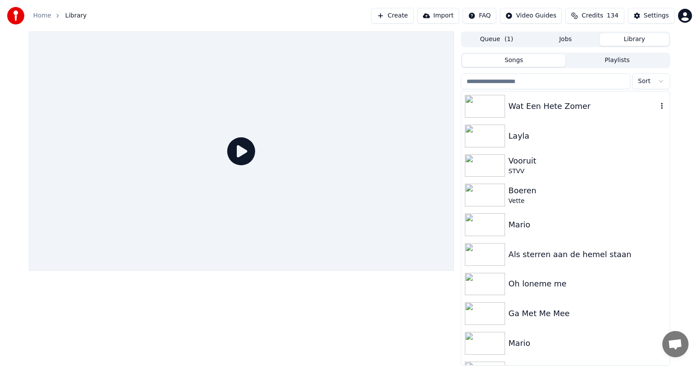
click at [512, 104] on div "Wat Een Hete Zomer" at bounding box center [583, 106] width 149 height 12
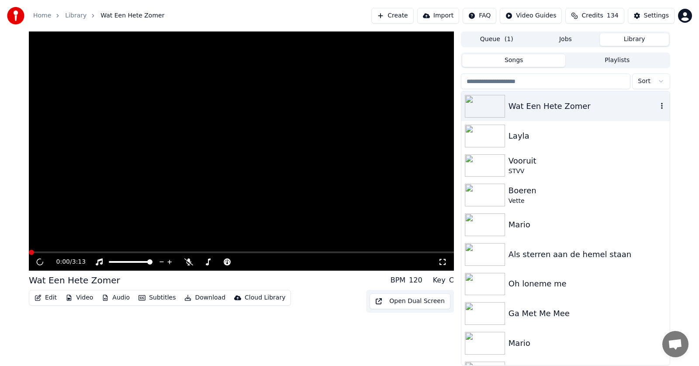
click at [512, 104] on div "Wat Een Hete Zomer" at bounding box center [583, 106] width 149 height 12
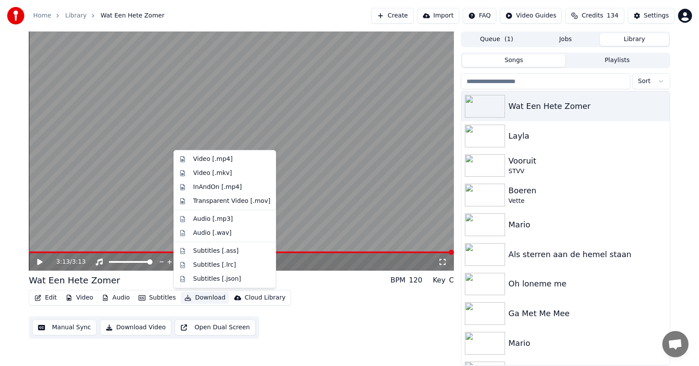
click at [199, 299] on button "Download" at bounding box center [205, 298] width 48 height 12
click at [204, 160] on div "Video [.mp4]" at bounding box center [212, 159] width 39 height 9
